Goal: Information Seeking & Learning: Check status

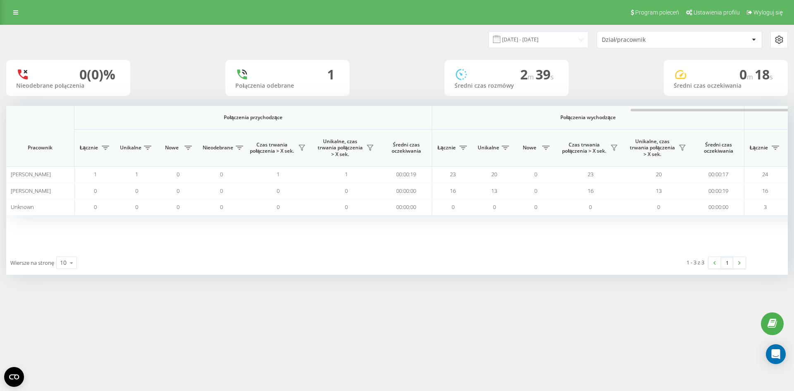
scroll to position [0, 372]
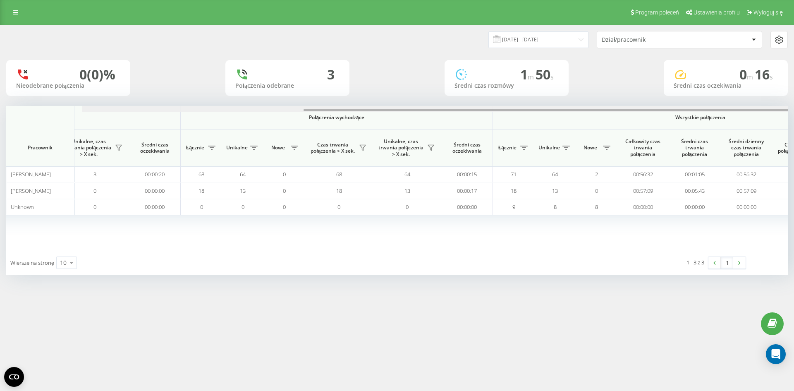
scroll to position [0, 372]
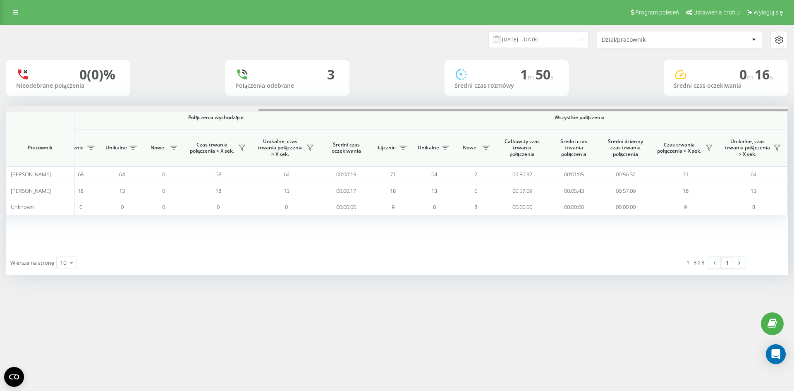
drag, startPoint x: 432, startPoint y: 111, endPoint x: 602, endPoint y: 103, distance: 170.0
click at [793, 114] on div "[DATE] - [DATE] Dział/pracownik 0 (0)% Nieodebrane połączenia 3 Połączenia odeb…" at bounding box center [397, 158] width 794 height 266
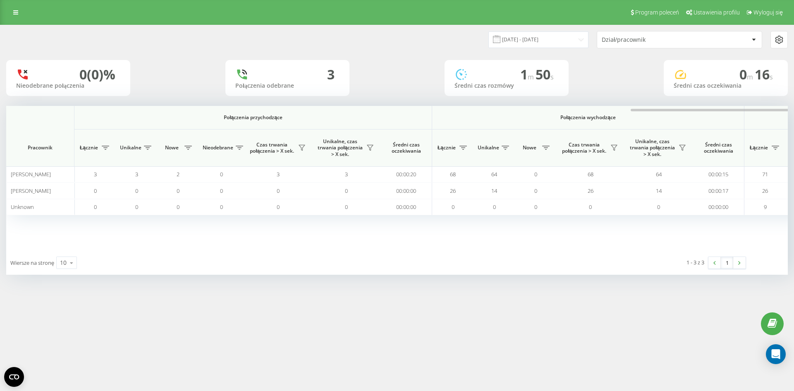
scroll to position [0, 372]
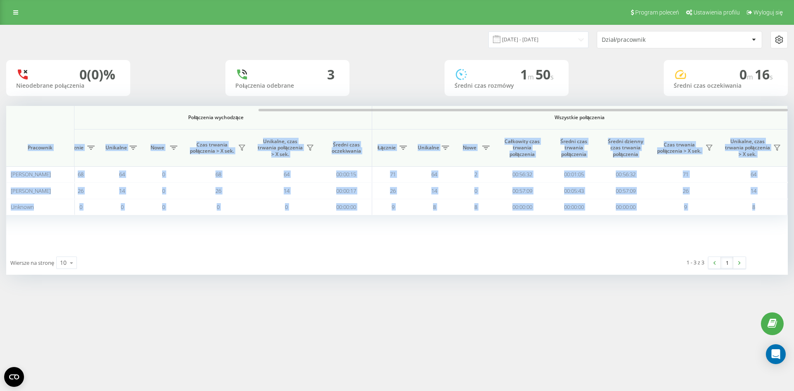
drag, startPoint x: 385, startPoint y: 107, endPoint x: 667, endPoint y: 126, distance: 282.5
click at [668, 126] on div "Połączenia przychodzące Połączenia wychodzące Wszystkie połączenia Pracownik Łą…" at bounding box center [396, 178] width 781 height 145
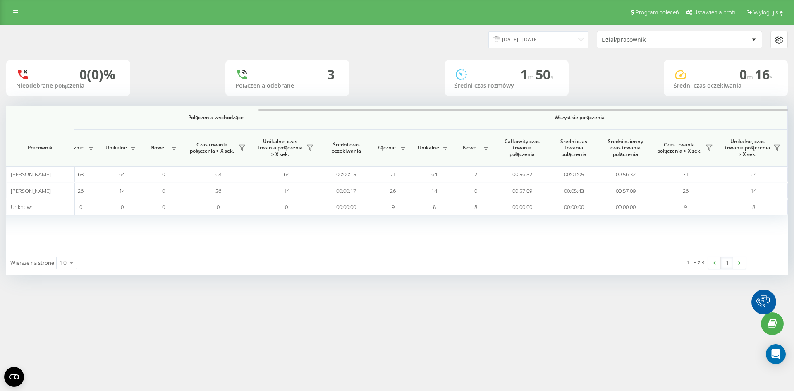
click at [394, 71] on div "0 (0)% Nieodebrane połączenia 3 Połączenia odebrane 1 m 50 s Średni czas rozmów…" at bounding box center [396, 78] width 781 height 36
